Goal: Transaction & Acquisition: Purchase product/service

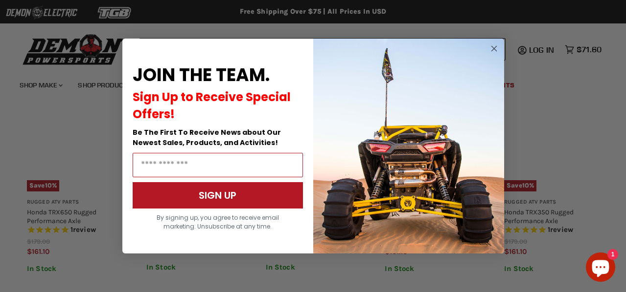
scroll to position [776, 0]
